Goal: Browse casually

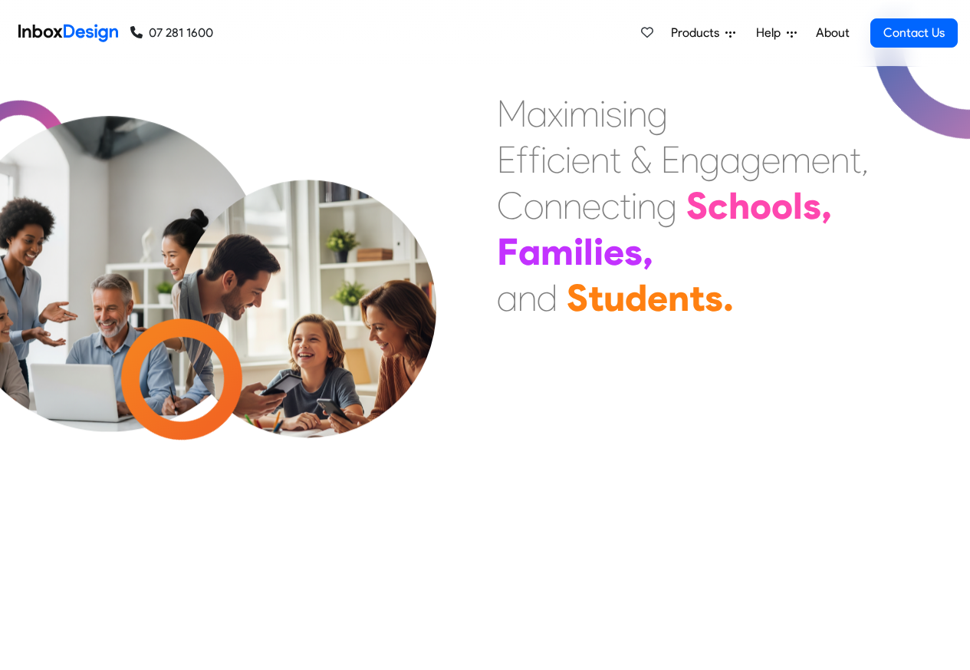
scroll to position [463, 0]
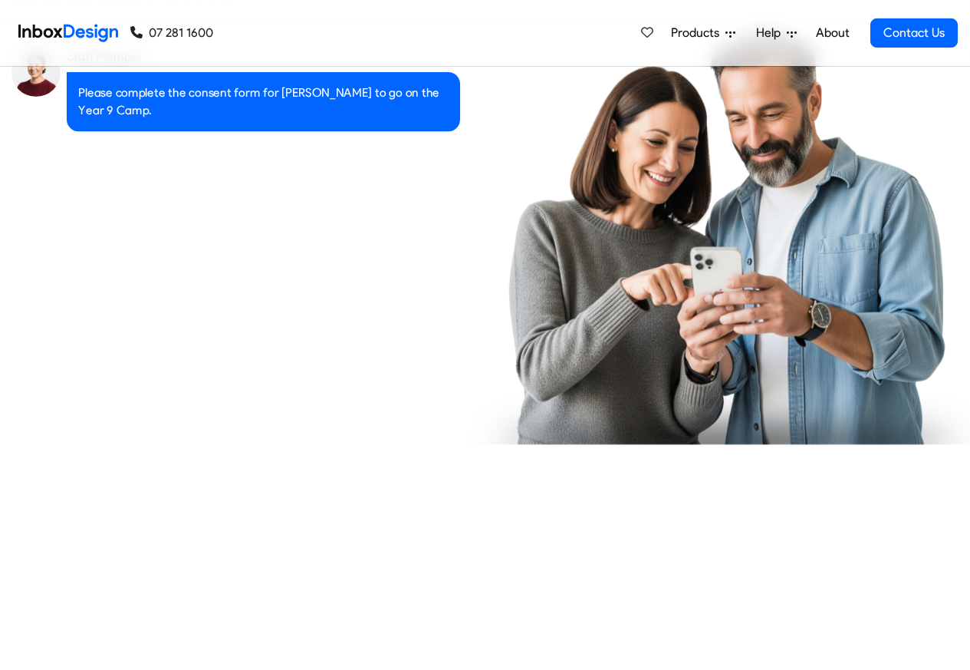
checkbox input "true"
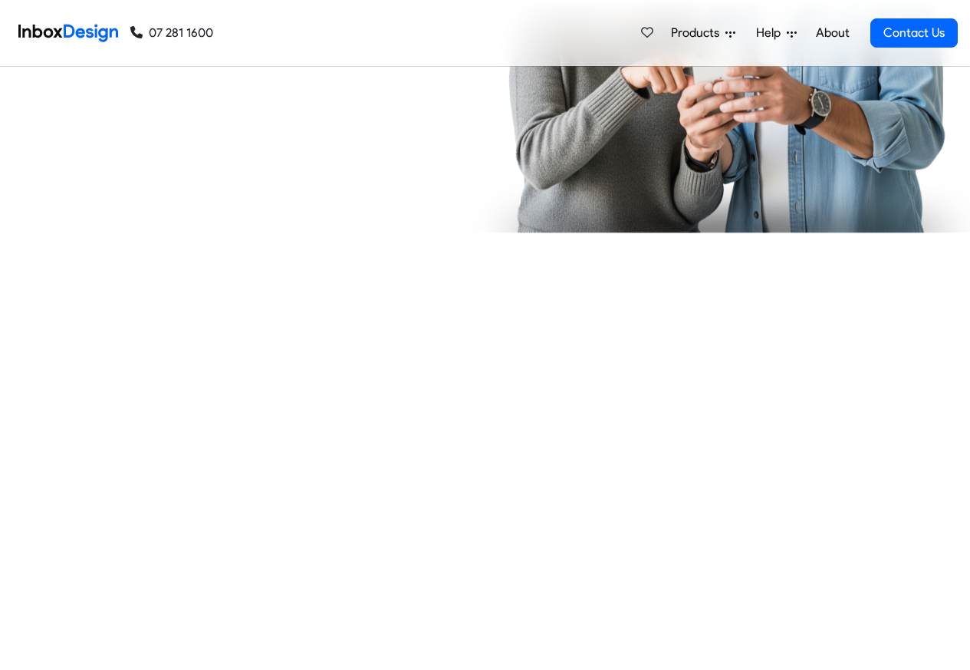
checkbox input "true"
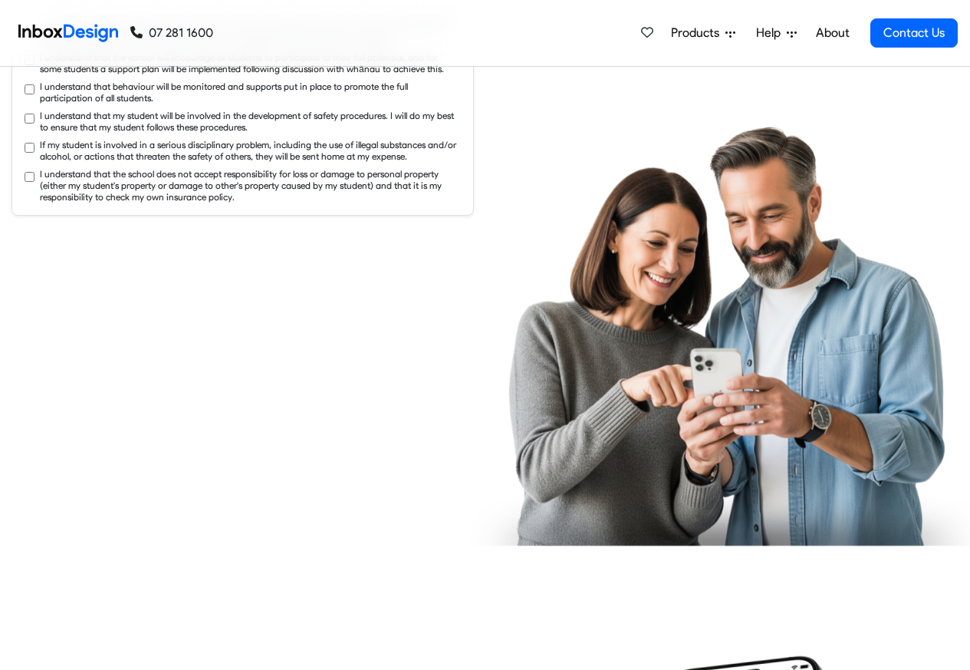
checkbox input "true"
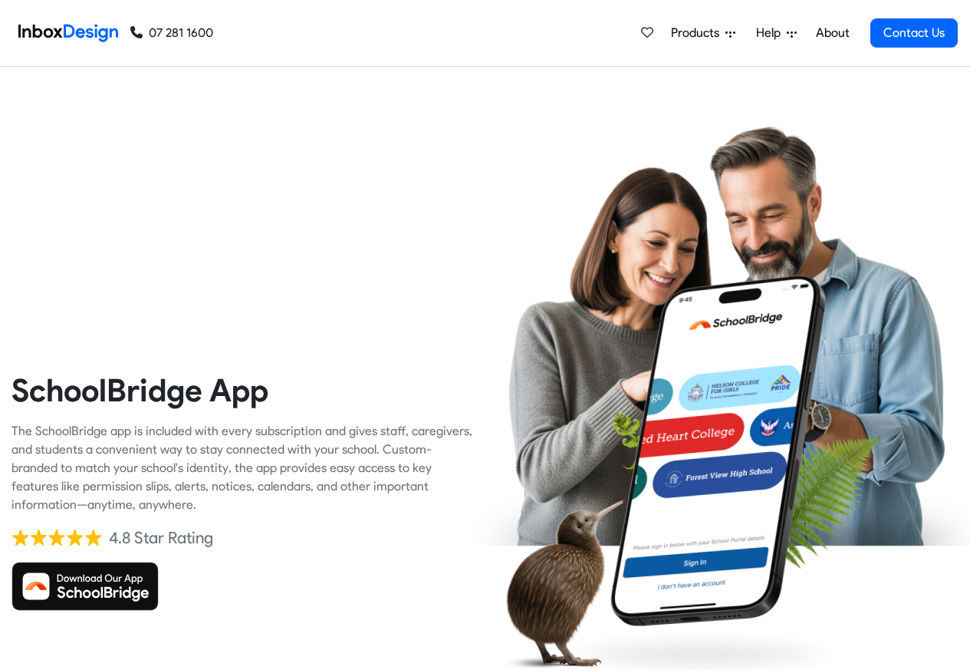
checkbox input "true"
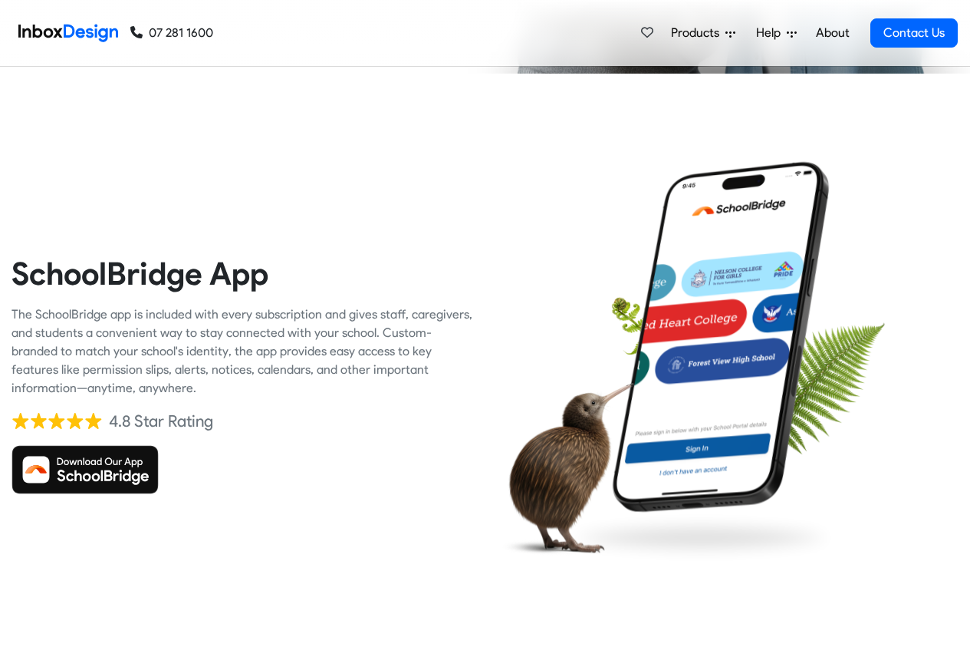
checkbox input "true"
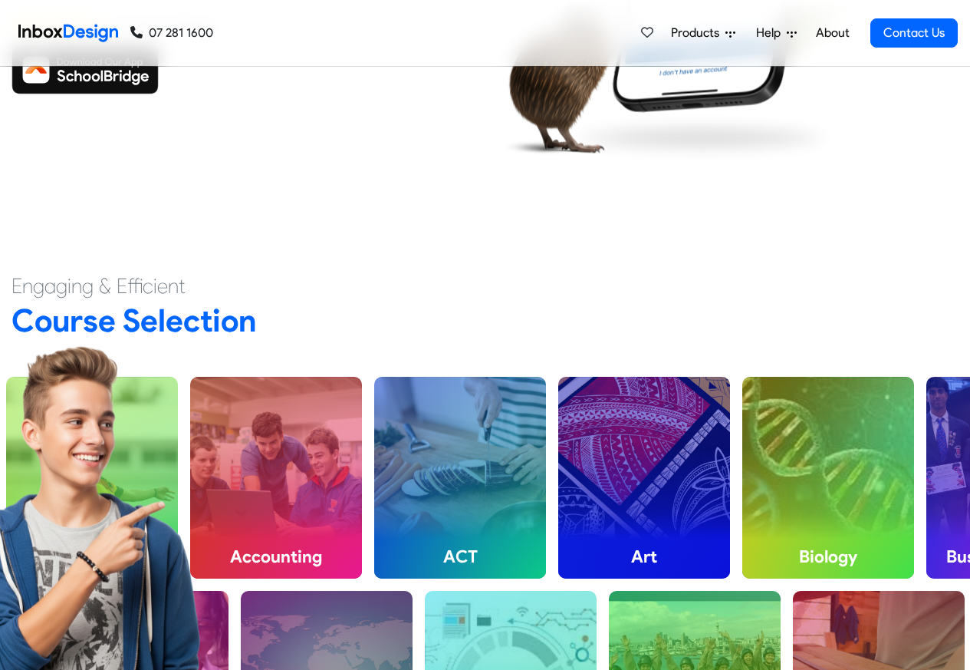
checkbox input "true"
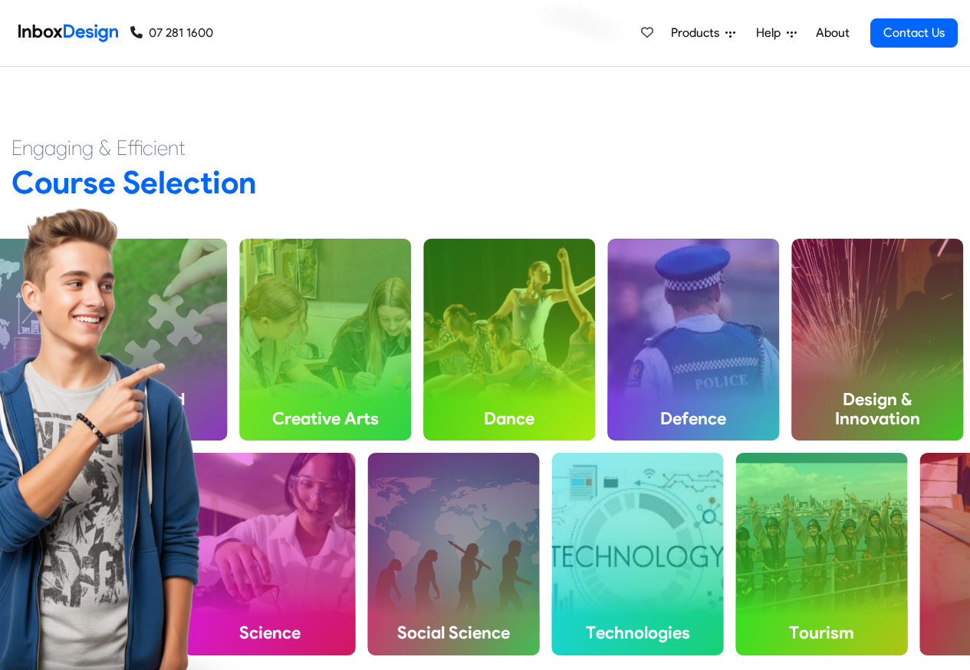
checkbox input "true"
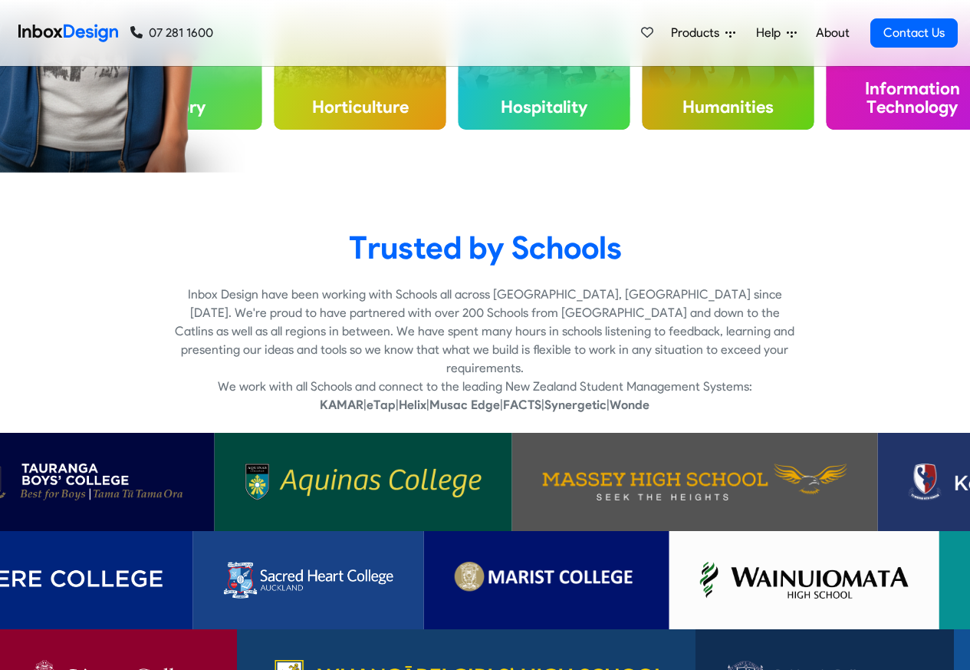
checkbox input "true"
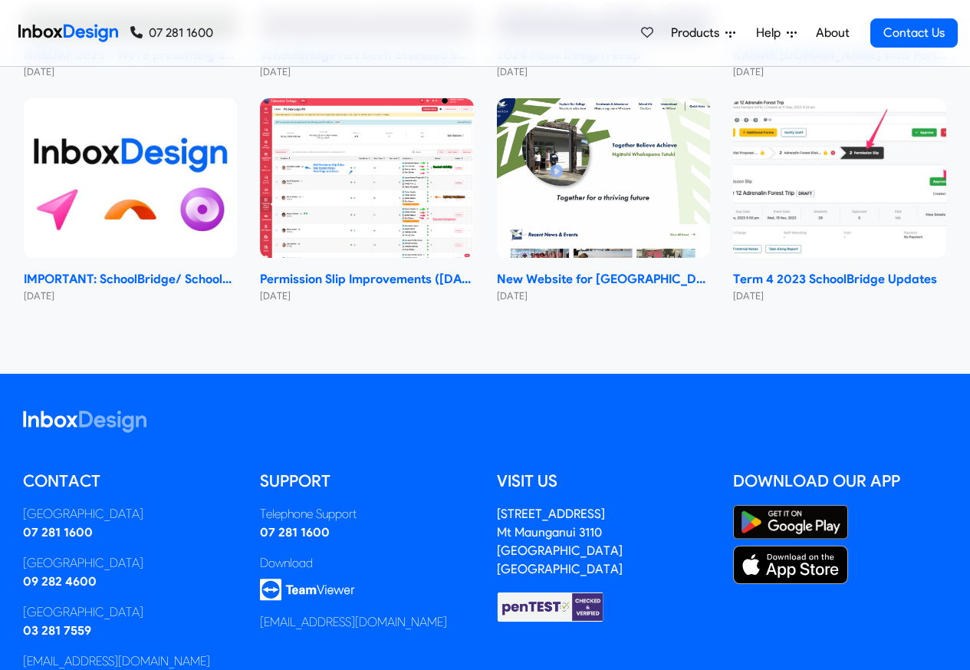
scroll to position [9156, 0]
